Goal: Find specific page/section: Find specific page/section

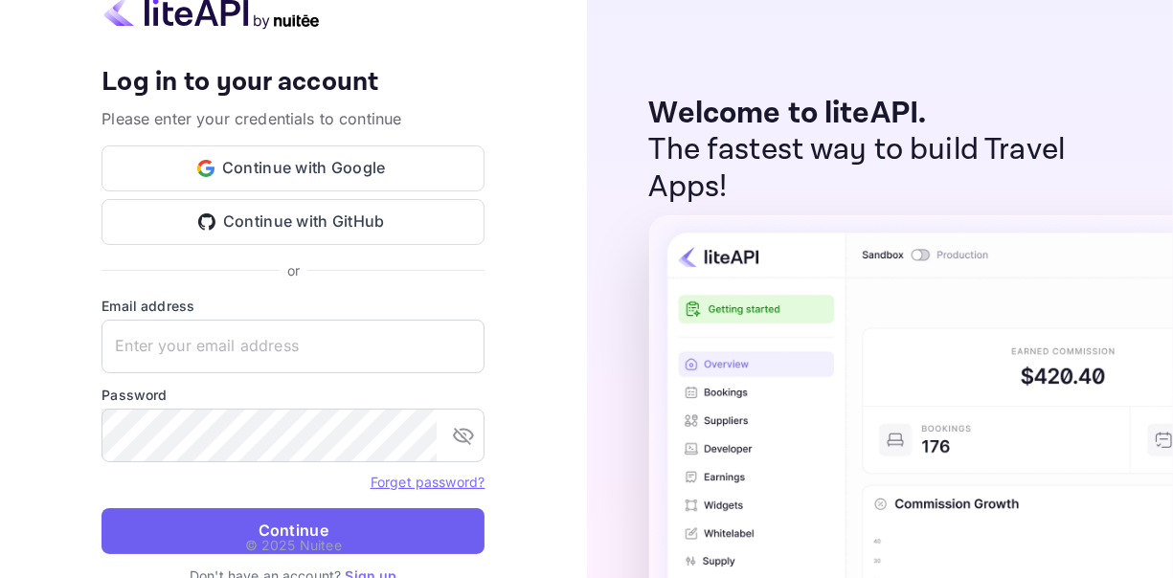
type input "[EMAIL_ADDRESS][DOMAIN_NAME]"
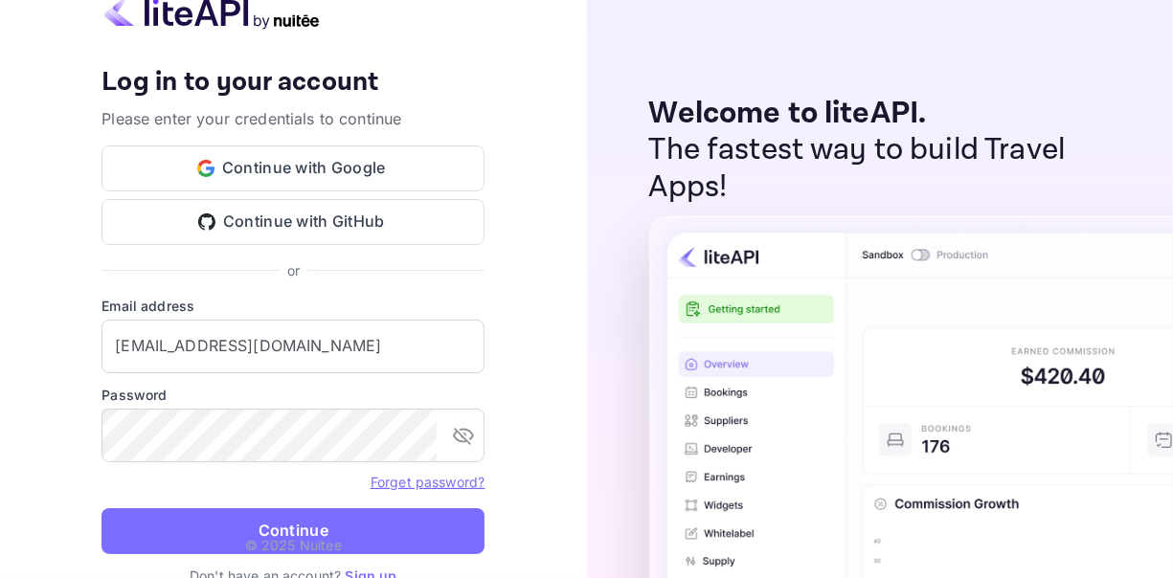
click at [310, 529] on button "Continue" at bounding box center [292, 531] width 383 height 46
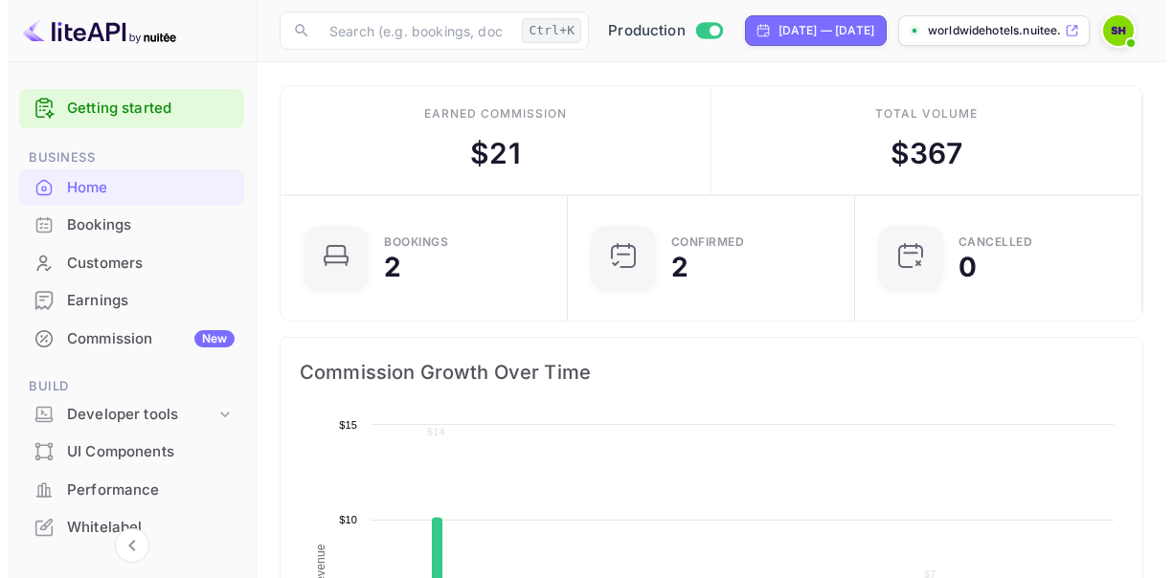
scroll to position [296, 261]
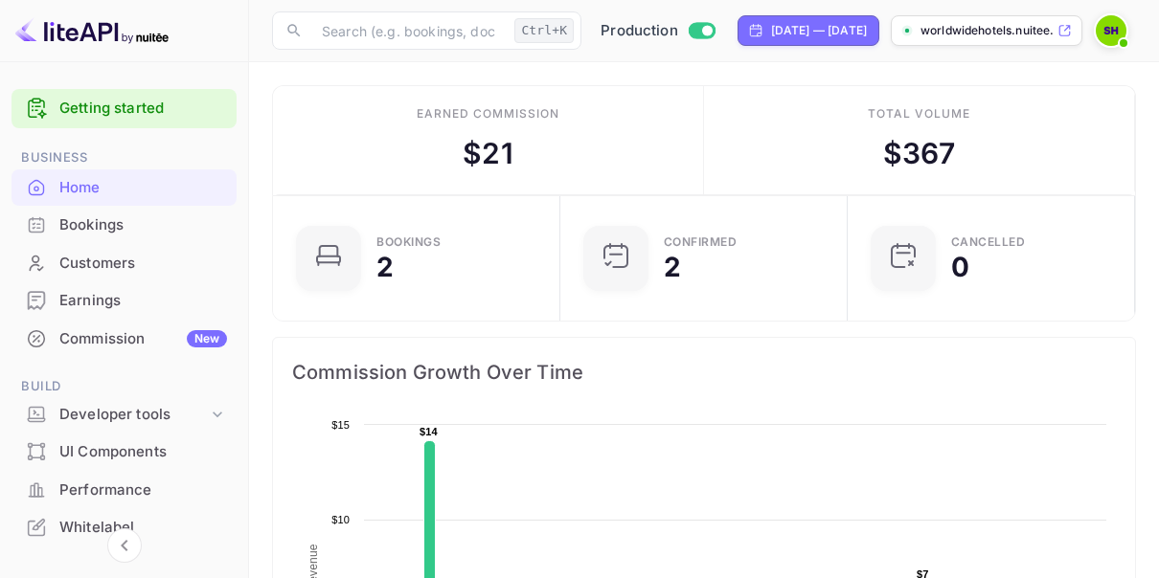
click at [99, 224] on div "Bookings" at bounding box center [143, 225] width 168 height 22
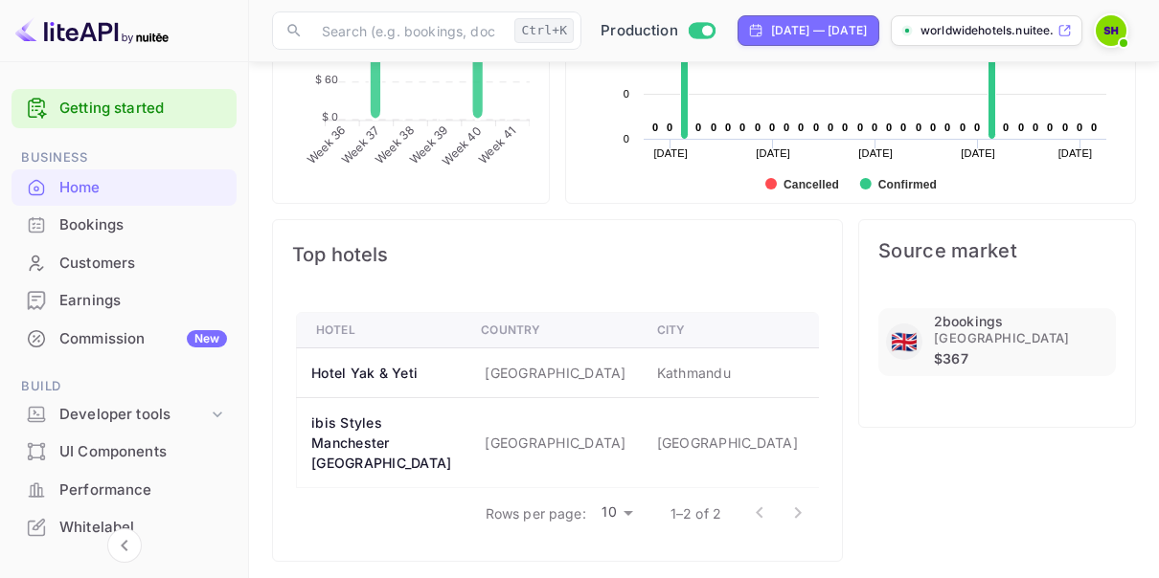
scroll to position [977, 0]
